Goal: Information Seeking & Learning: Stay updated

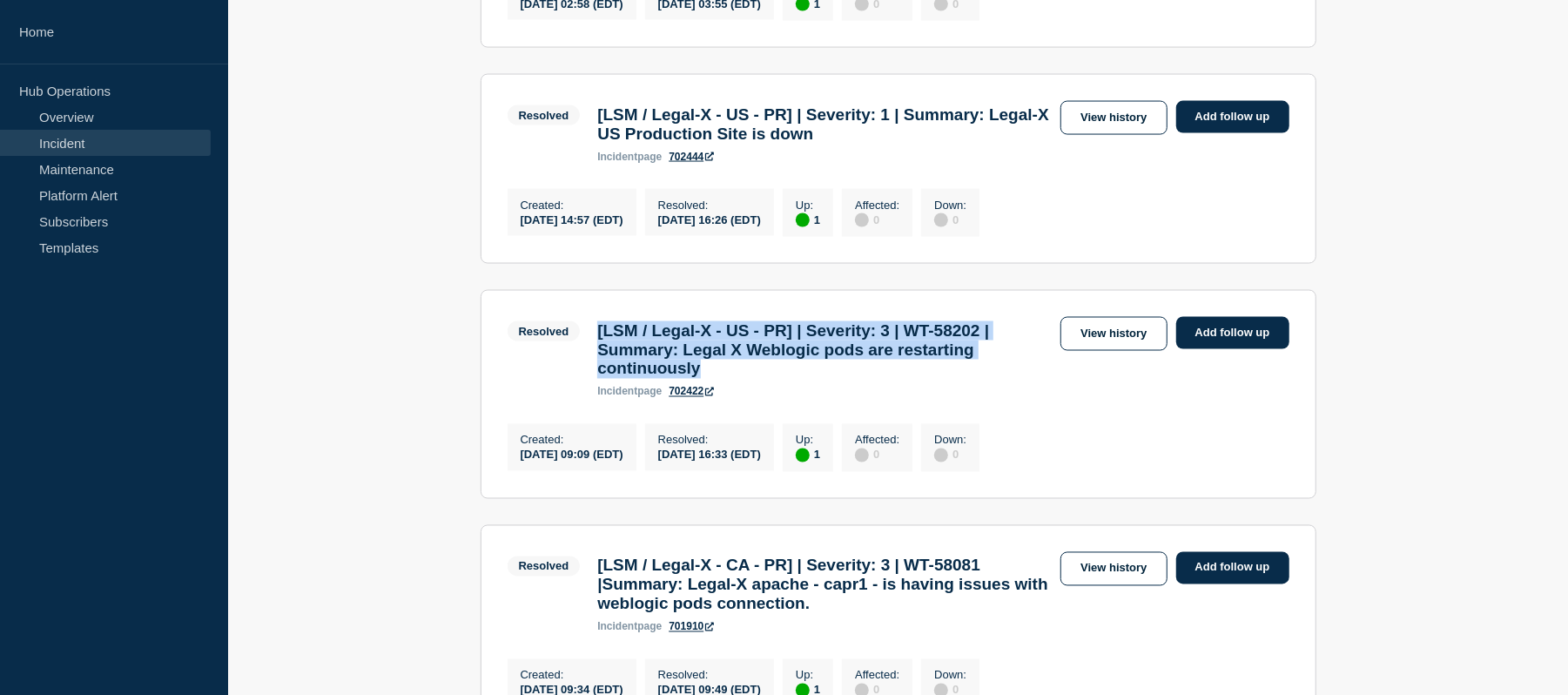
scroll to position [1847, 0]
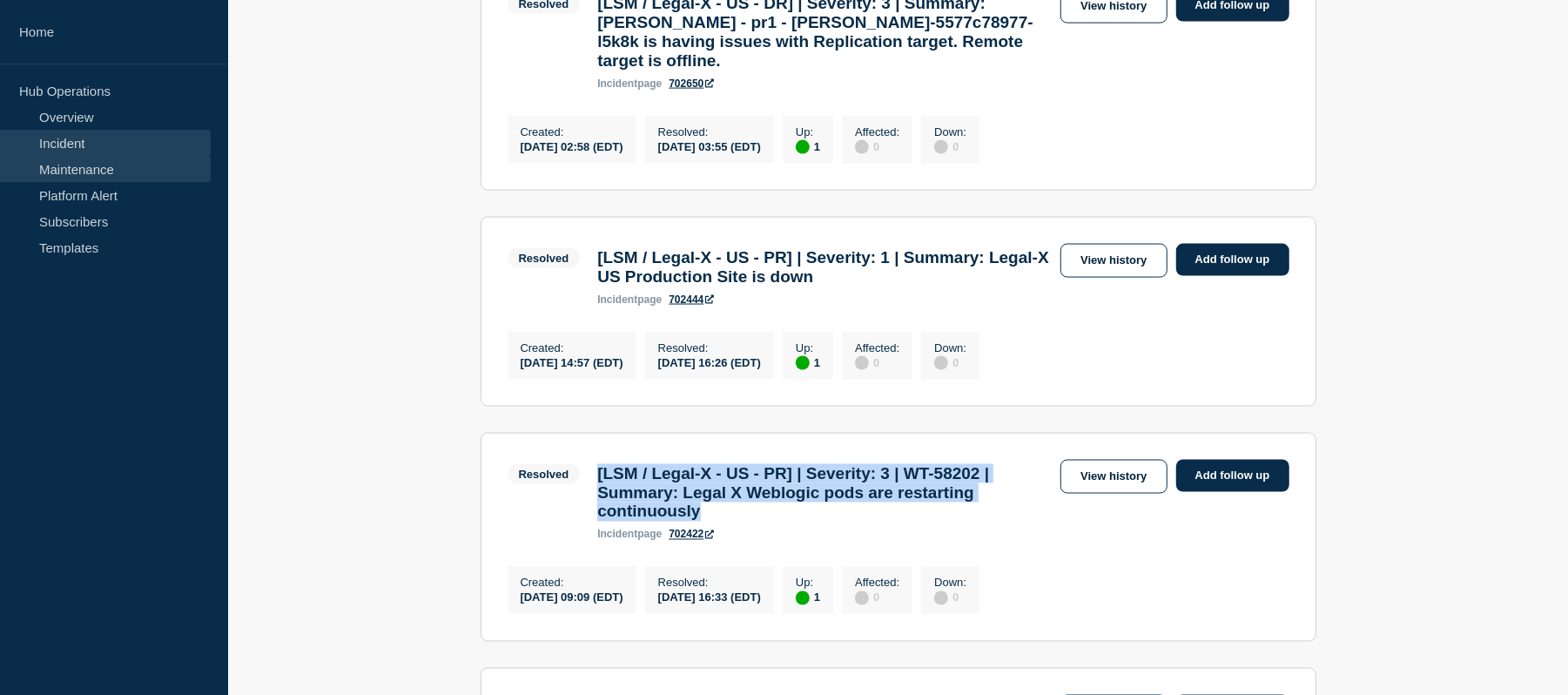
click at [102, 179] on link "Maintenance" at bounding box center [105, 168] width 211 height 26
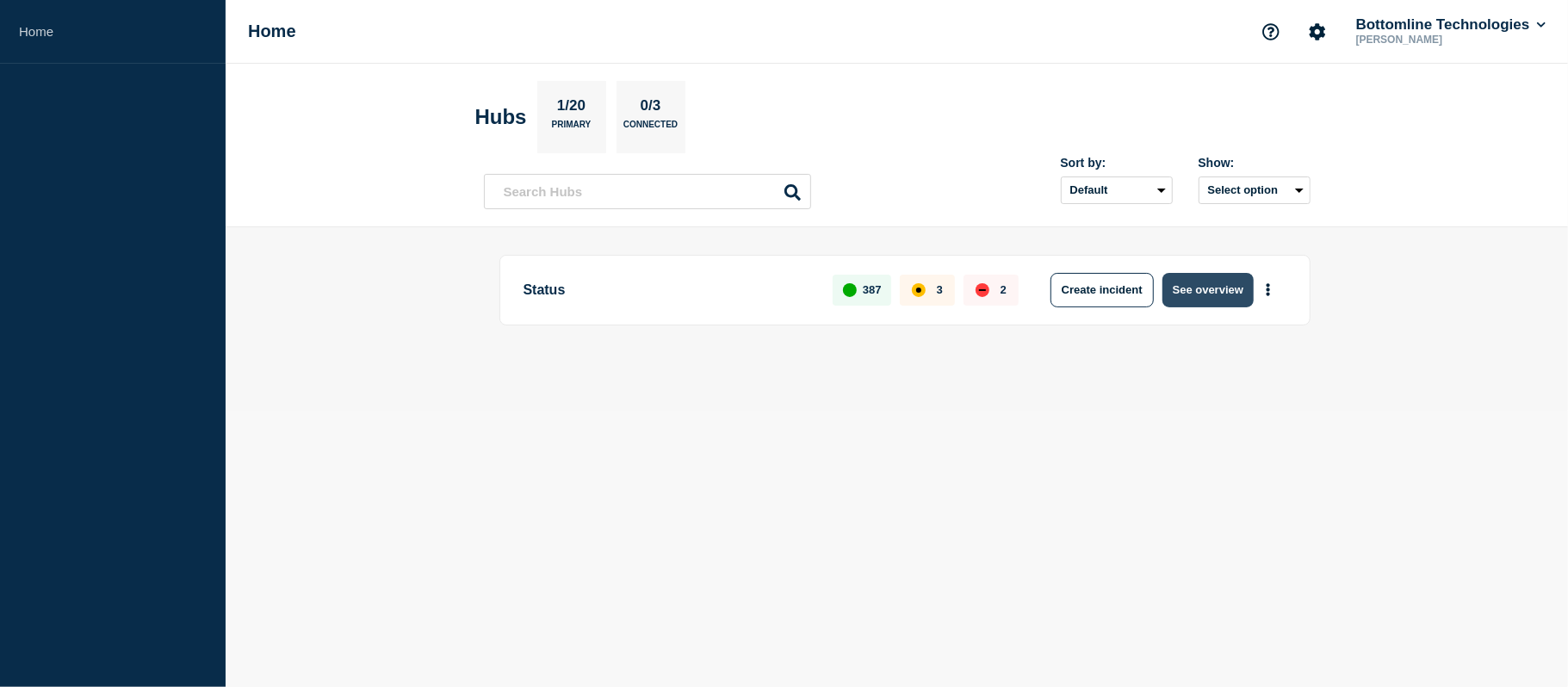
click at [1188, 293] on button "See overview" at bounding box center [1208, 289] width 91 height 34
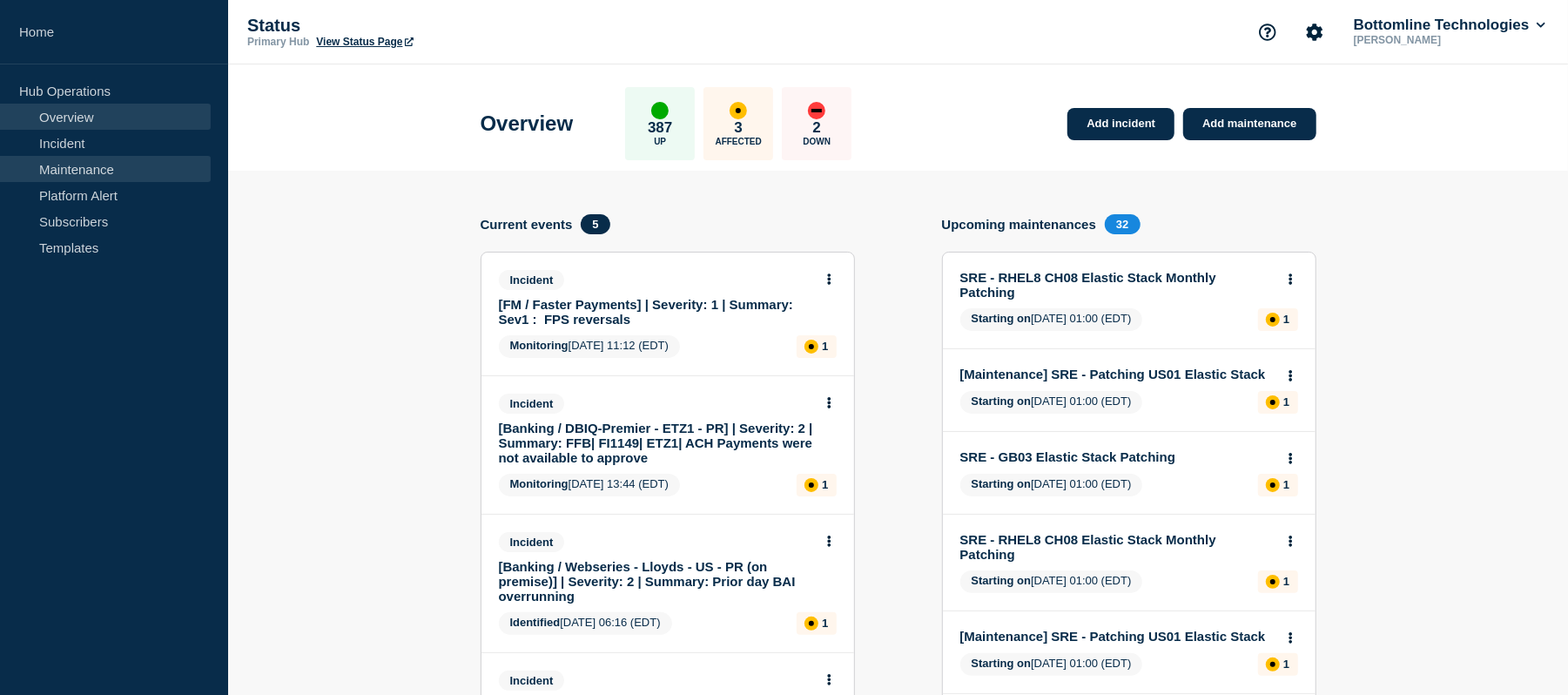
click at [95, 171] on link "Maintenance" at bounding box center [105, 168] width 211 height 26
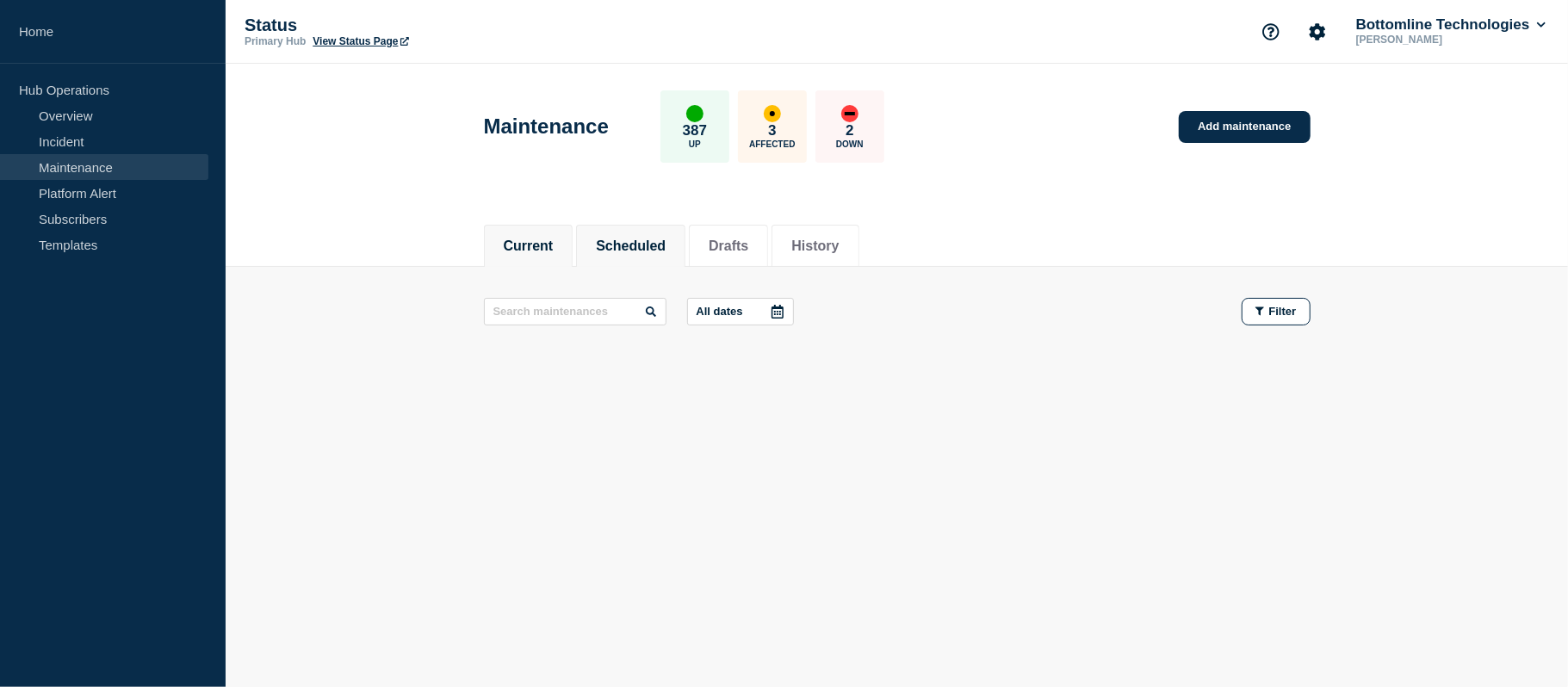
click at [607, 232] on li "Scheduled" at bounding box center [630, 245] width 110 height 42
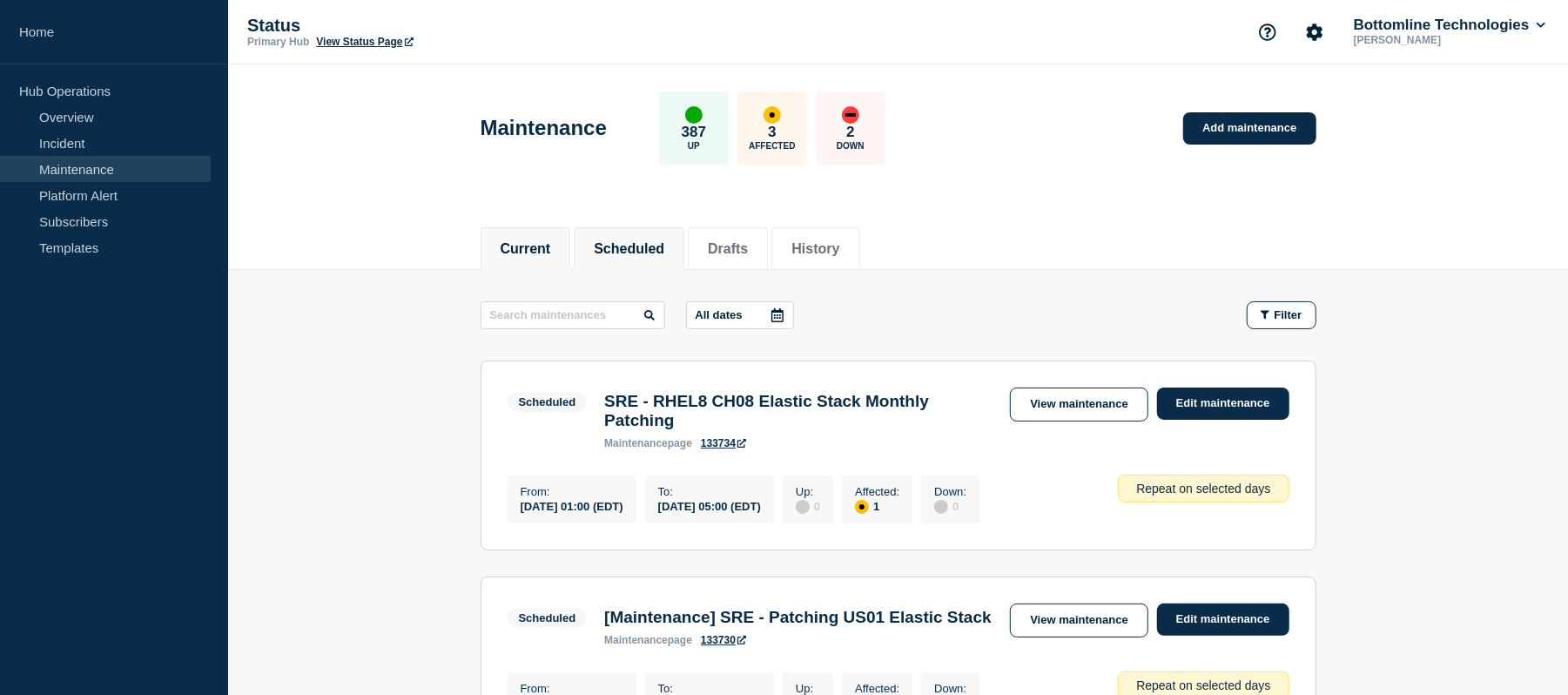
click at [547, 245] on button "Current" at bounding box center [526, 249] width 51 height 16
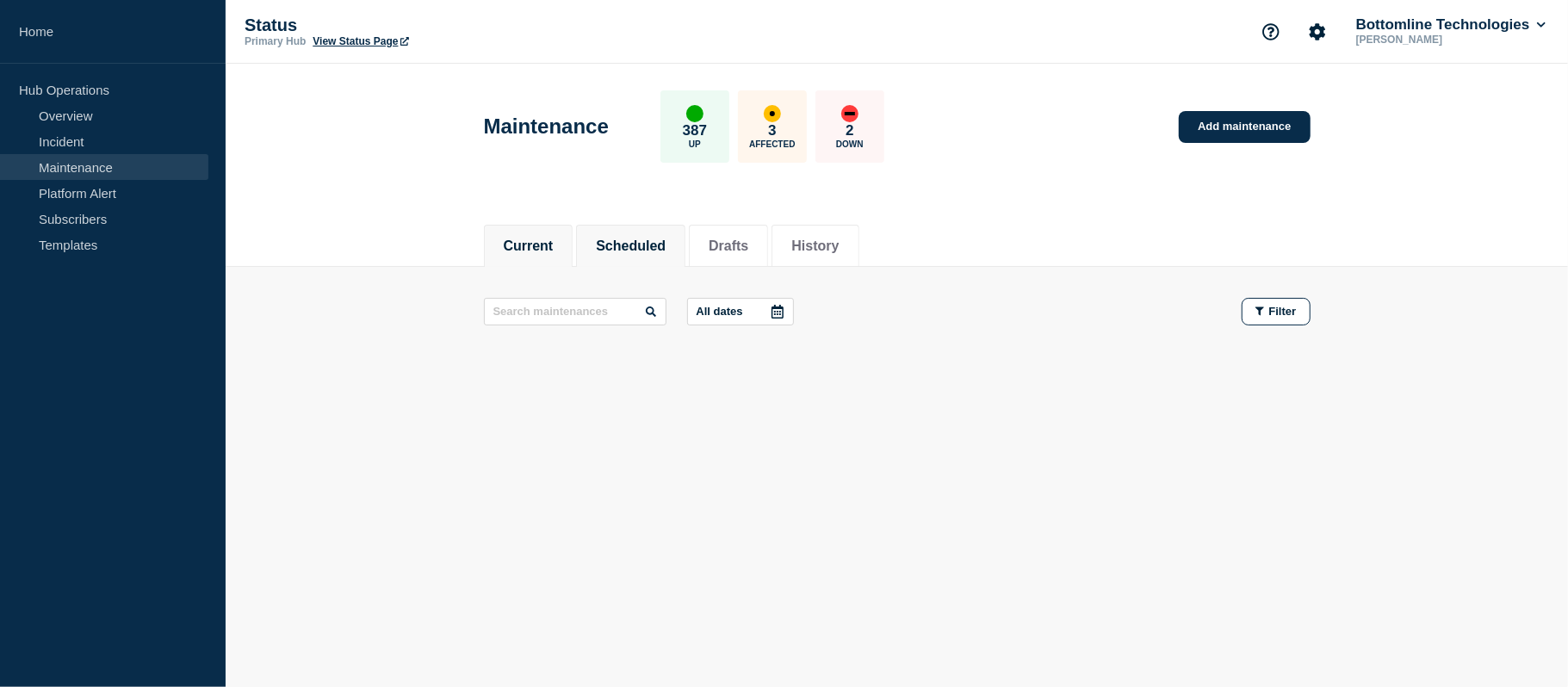
click at [648, 260] on li "Scheduled" at bounding box center [630, 245] width 110 height 42
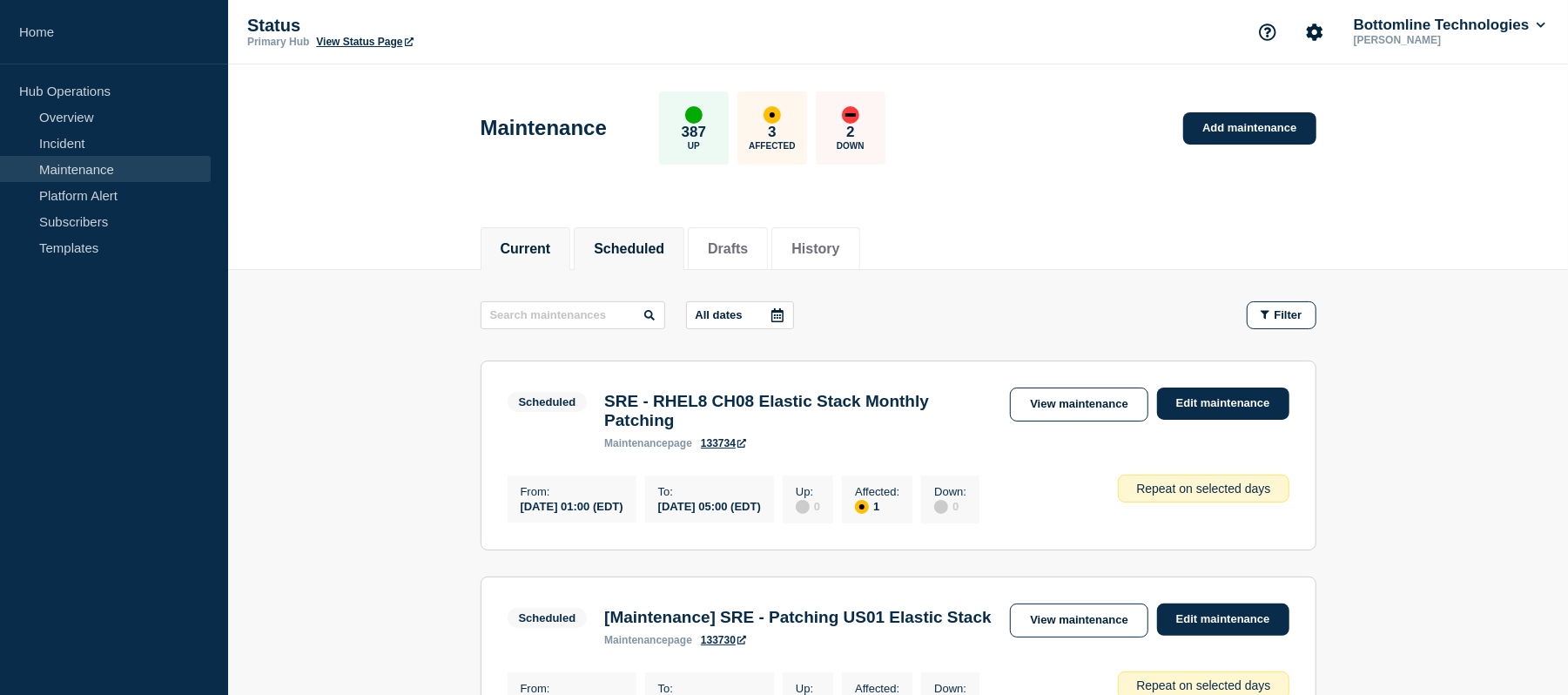
click at [540, 269] on li "Current" at bounding box center [526, 248] width 90 height 43
